Goal: Understand process/instructions: Learn how to perform a task or action

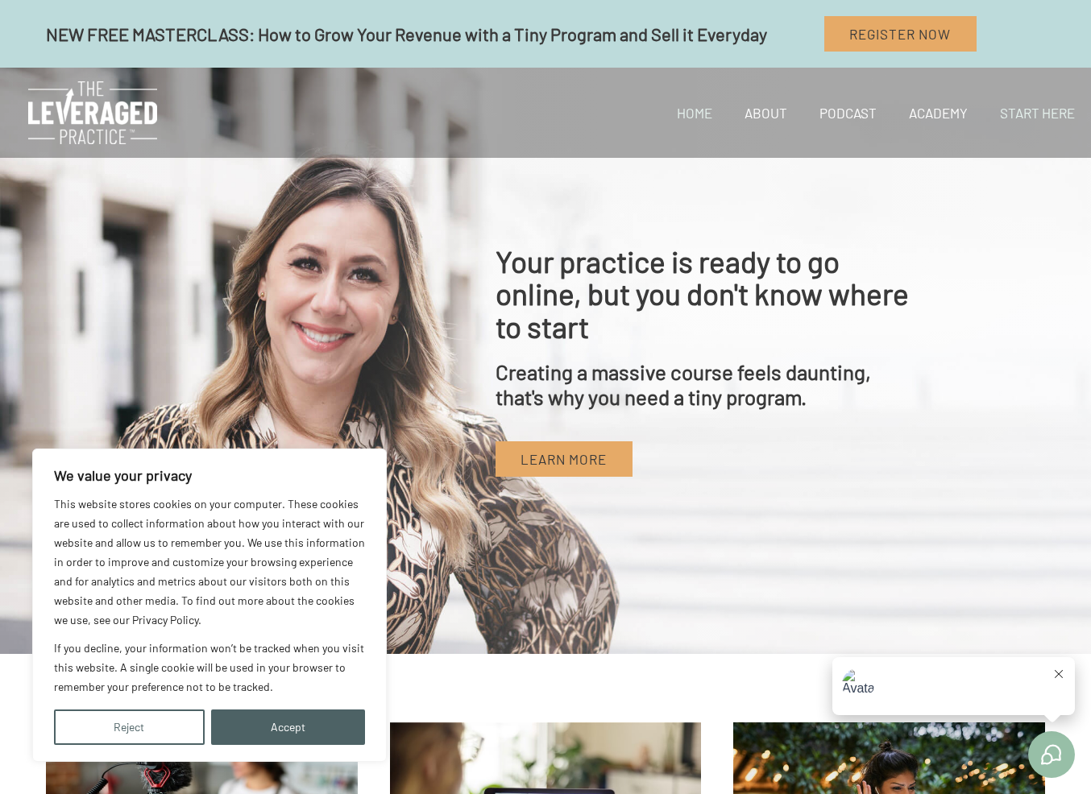
click at [1064, 111] on link "Start Here" at bounding box center [1036, 112] width 107 height 55
click at [297, 710] on button "Accept" at bounding box center [288, 727] width 155 height 35
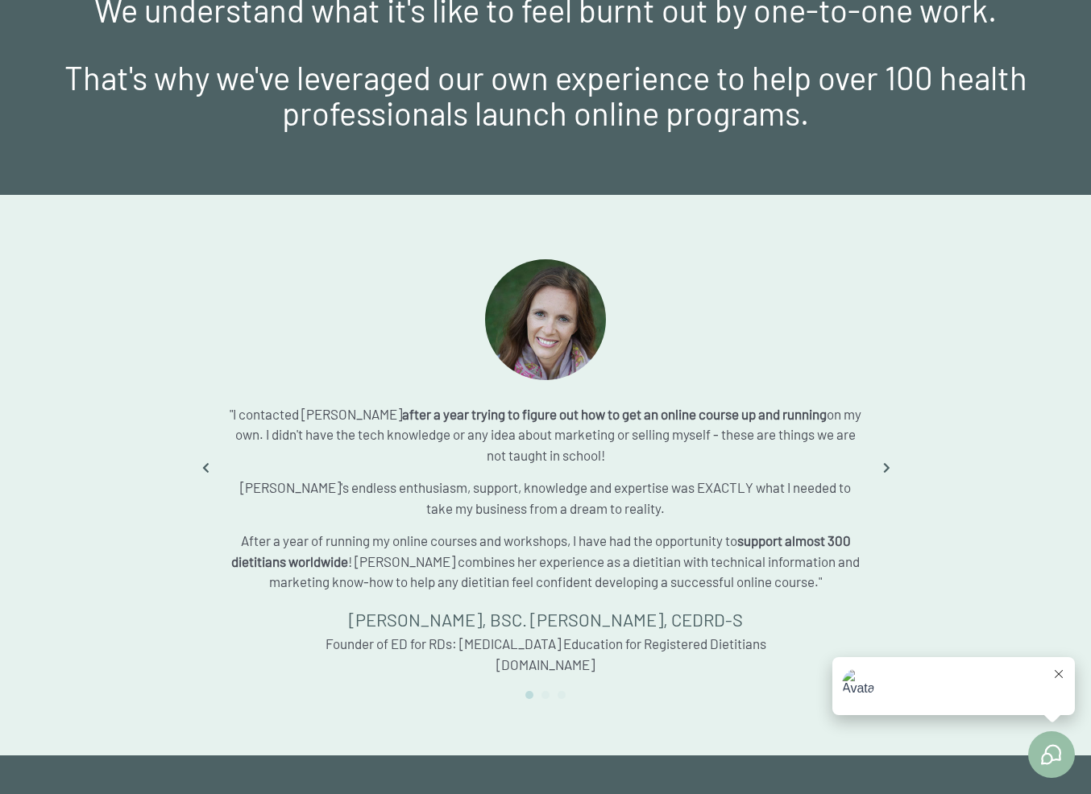
scroll to position [2208, 0]
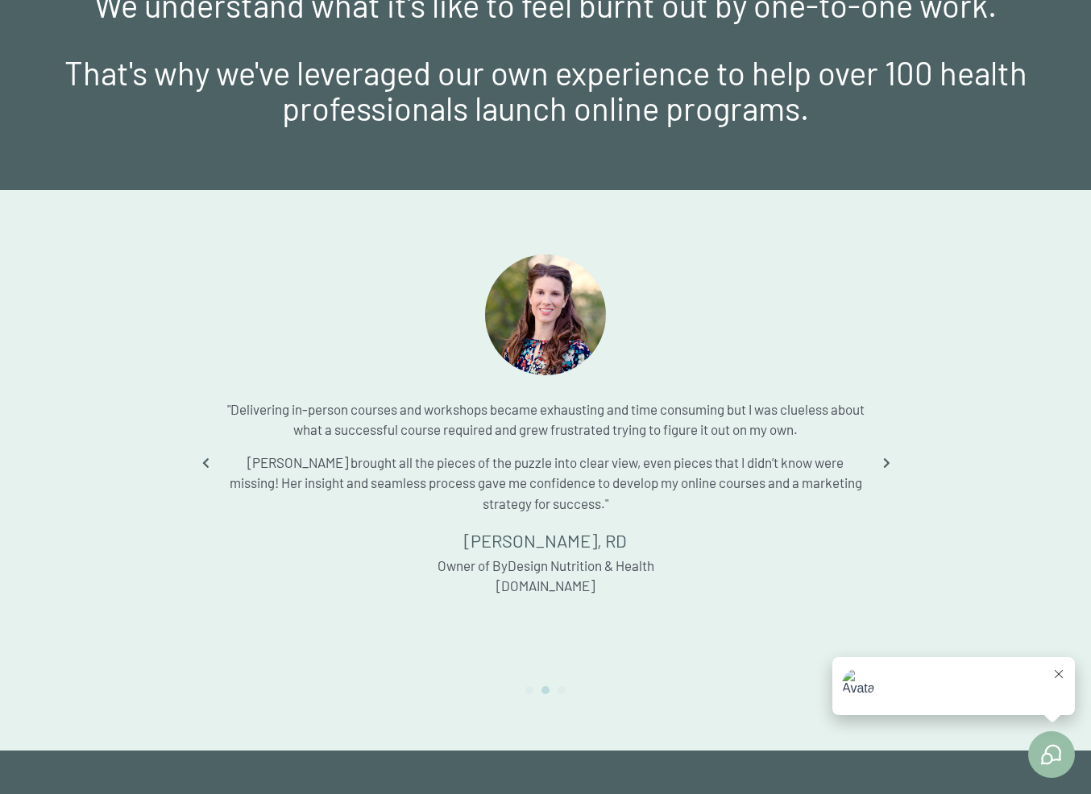
click at [885, 461] on icon "Go to Next" at bounding box center [885, 463] width 20 height 20
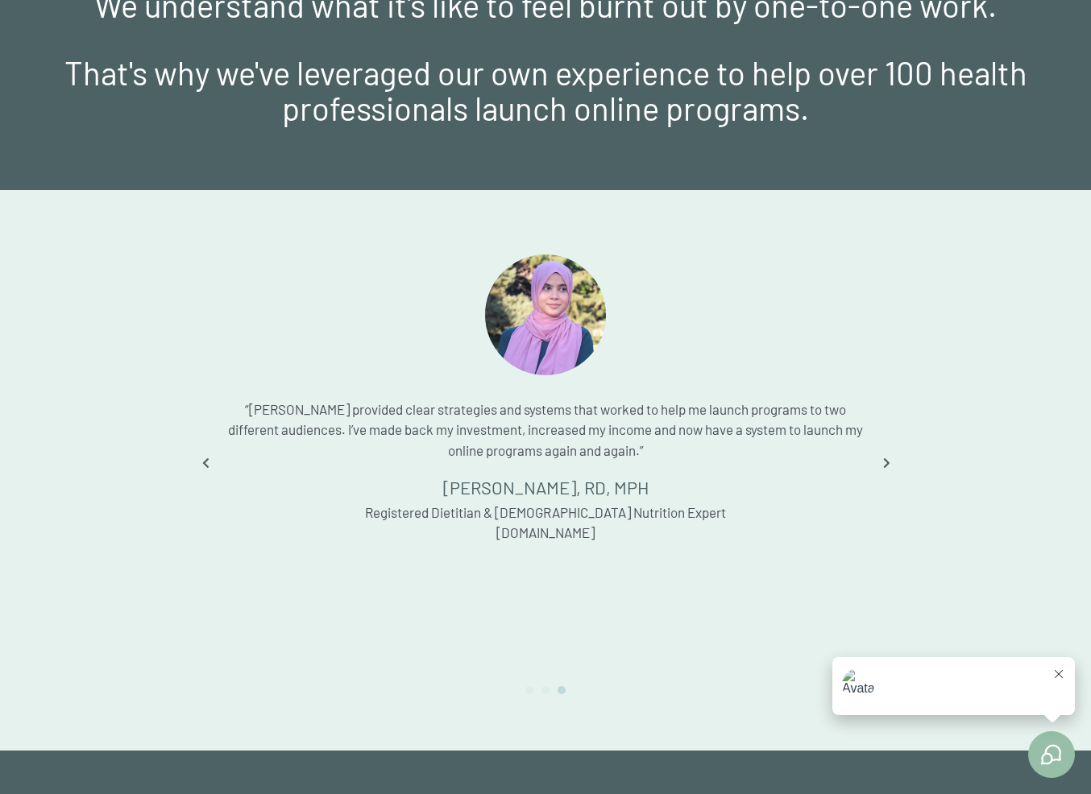
click at [888, 463] on icon "Go to Next" at bounding box center [885, 463] width 20 height 20
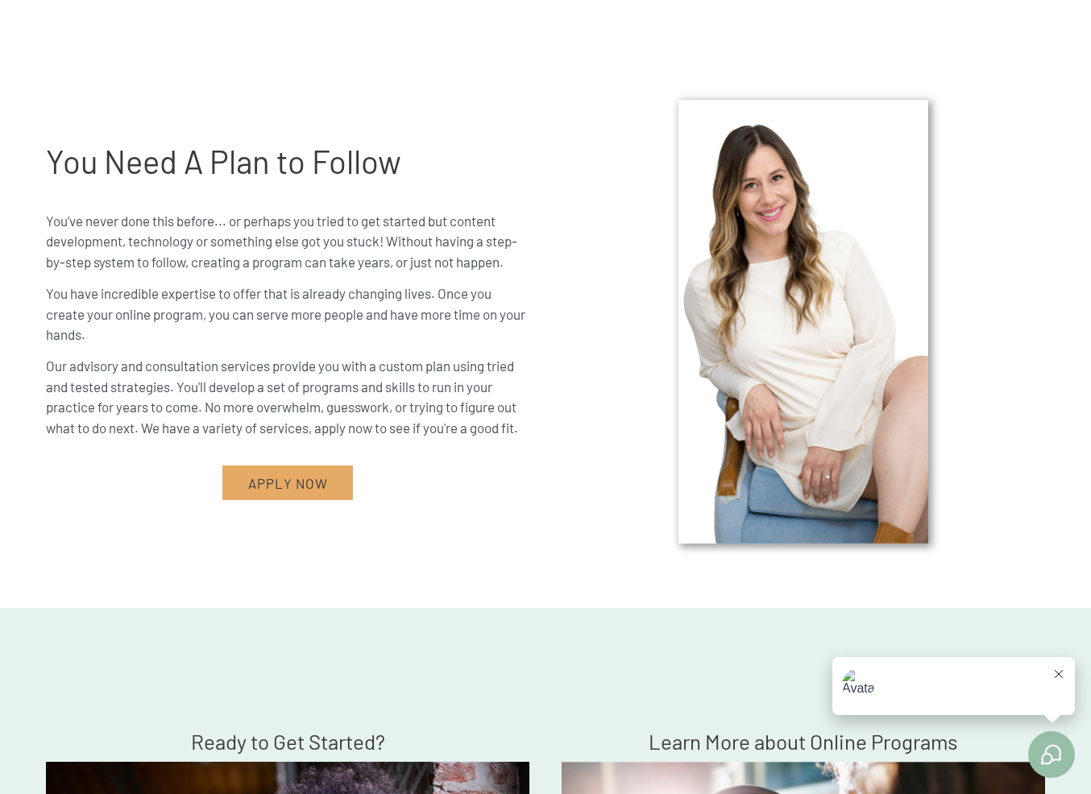
scroll to position [3783, 0]
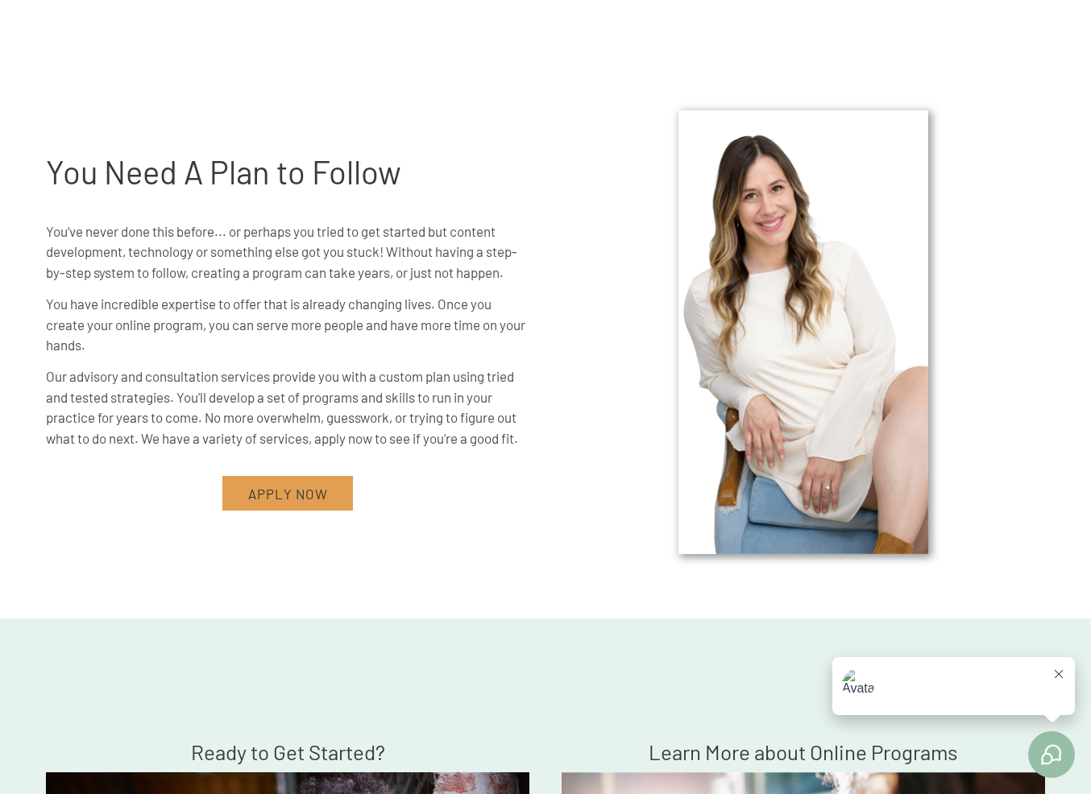
click at [293, 492] on span "apply now" at bounding box center [288, 494] width 80 height 16
